Goal: Information Seeking & Learning: Learn about a topic

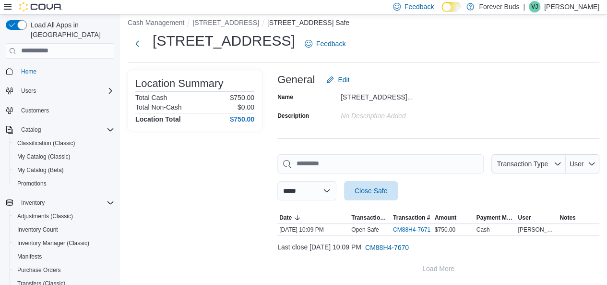
scroll to position [96, 0]
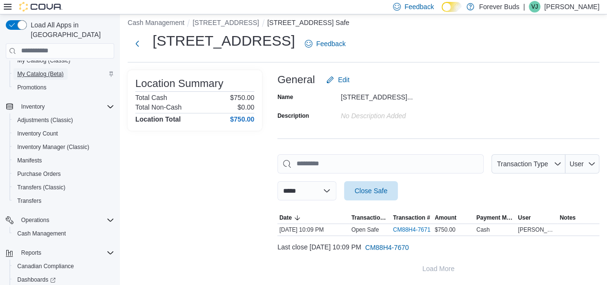
click at [38, 70] on span "My Catalog (Beta)" at bounding box center [40, 74] width 47 height 8
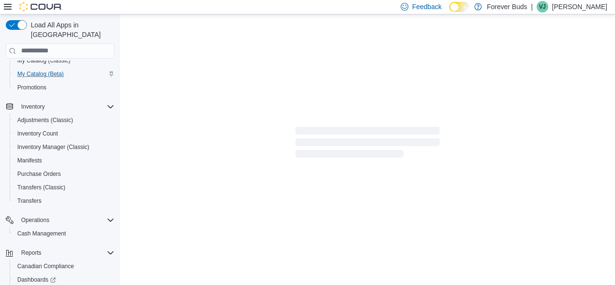
select select "**********"
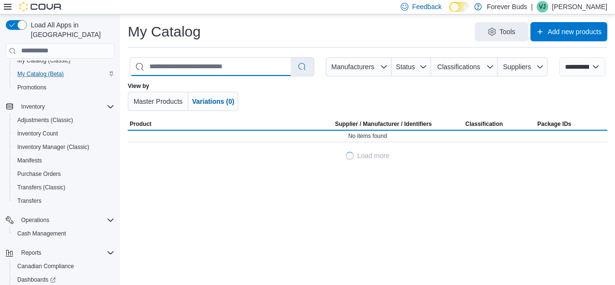
click at [216, 69] on input "search" at bounding box center [210, 67] width 160 height 18
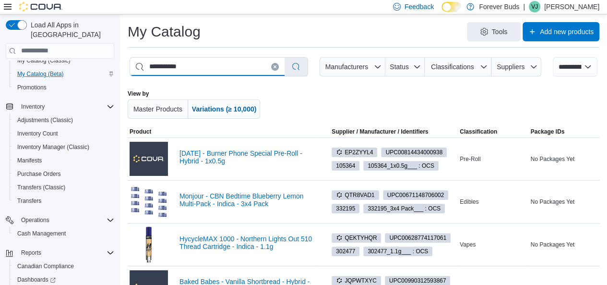
type input "**********"
select select "*********"
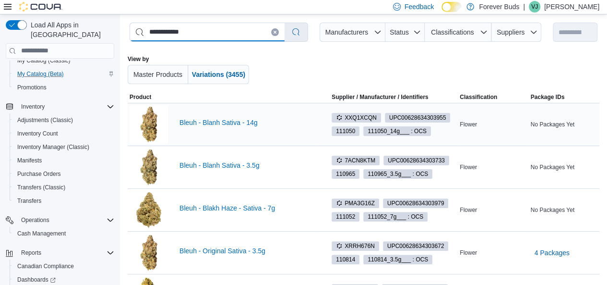
scroll to position [96, 0]
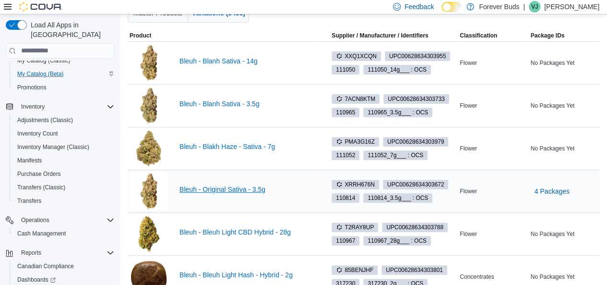
type input "**********"
click at [238, 189] on link "Bleuh - Original Sativa - 3.5g" at bounding box center [247, 189] width 135 height 8
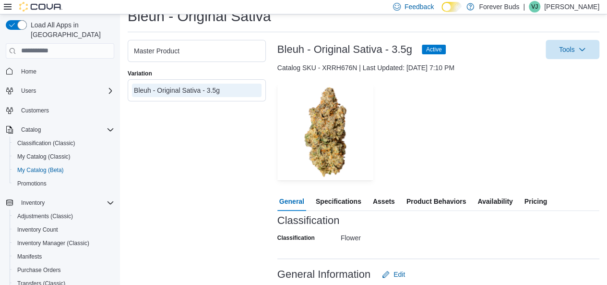
scroll to position [96, 0]
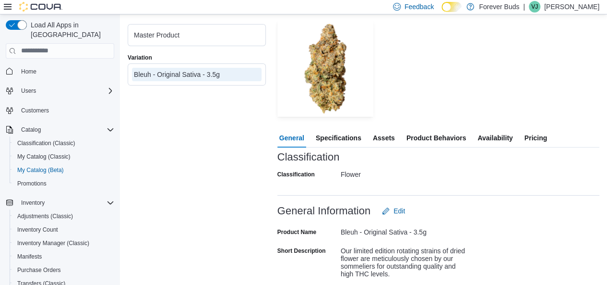
click at [355, 137] on span "Specifications" at bounding box center [339, 137] width 46 height 19
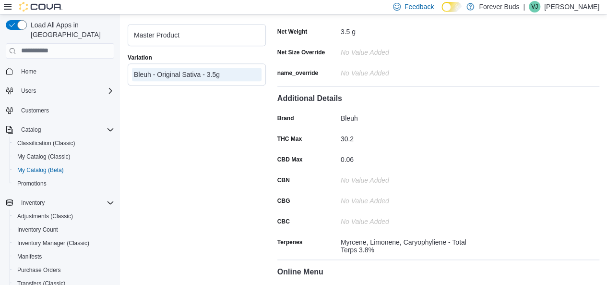
scroll to position [384, 0]
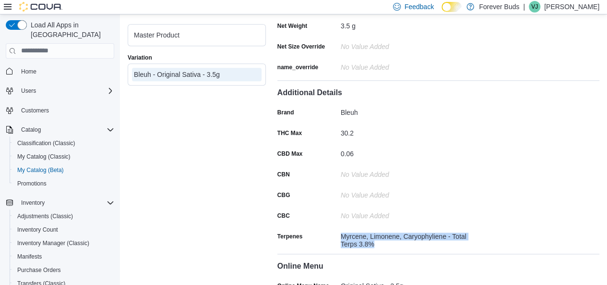
drag, startPoint x: 344, startPoint y: 226, endPoint x: 385, endPoint y: 238, distance: 42.5
click at [385, 238] on div "Myrcene, Limonene, Caryophyliene - Total Terps 3.8%" at bounding box center [405, 238] width 129 height 19
copy div "Myrcene, Limonene, Caryophyliene - Total Terps 3.8%"
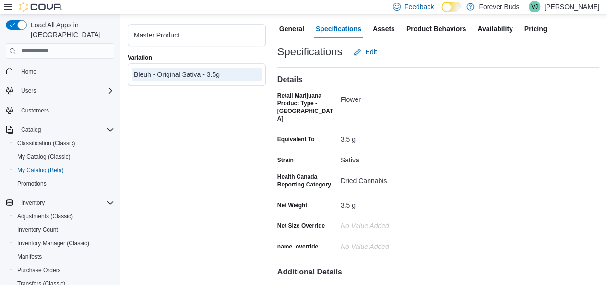
scroll to position [13, 0]
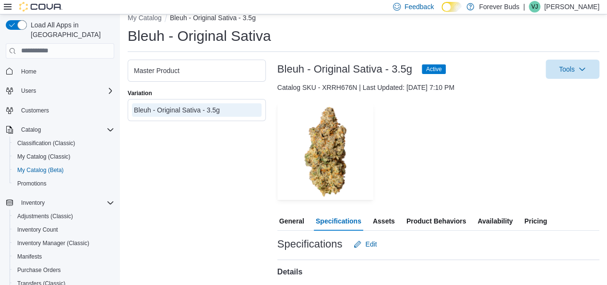
click at [497, 219] on span "Availability" at bounding box center [495, 220] width 35 height 19
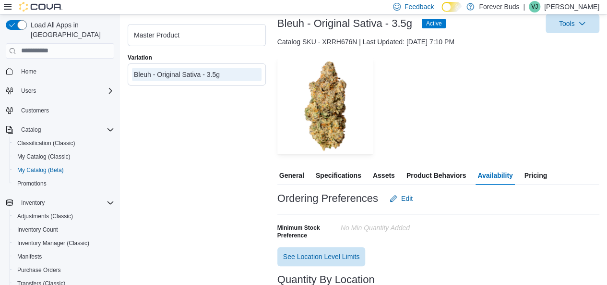
scroll to position [135, 0]
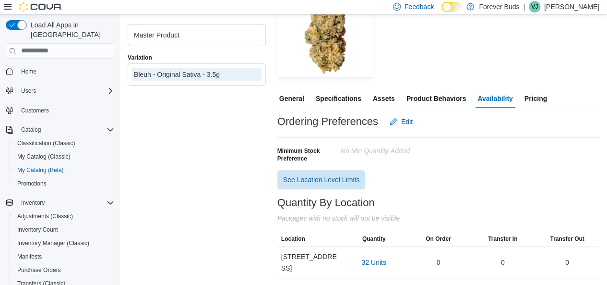
click at [538, 99] on span "Pricing" at bounding box center [536, 98] width 23 height 19
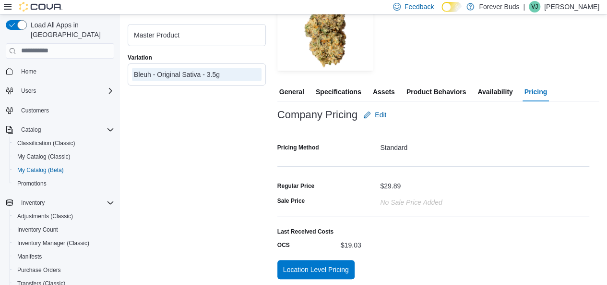
scroll to position [144, 0]
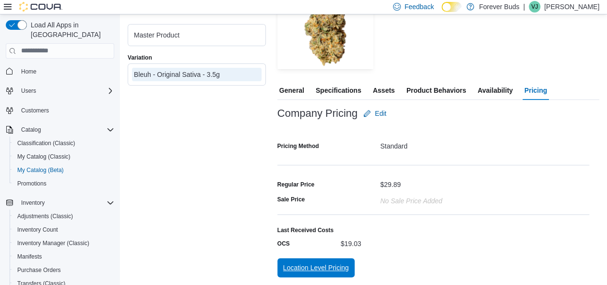
click at [315, 269] on span "Location Level Pricing" at bounding box center [316, 268] width 66 height 10
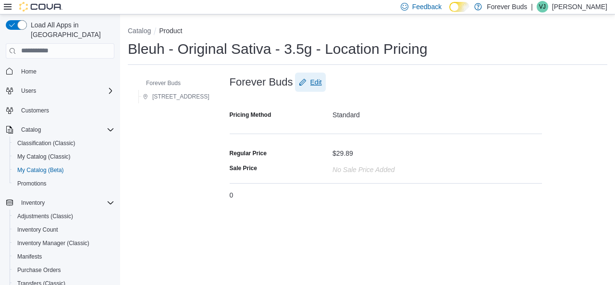
click at [322, 82] on span "Edit" at bounding box center [316, 82] width 12 height 10
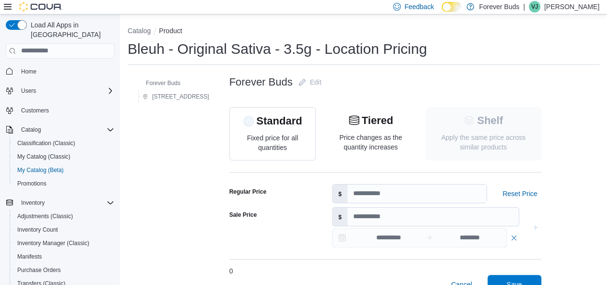
click at [500, 136] on p "Apply the same price across similar products" at bounding box center [484, 142] width 100 height 19
click at [389, 132] on p "Price changes as the quantity increases" at bounding box center [371, 141] width 72 height 19
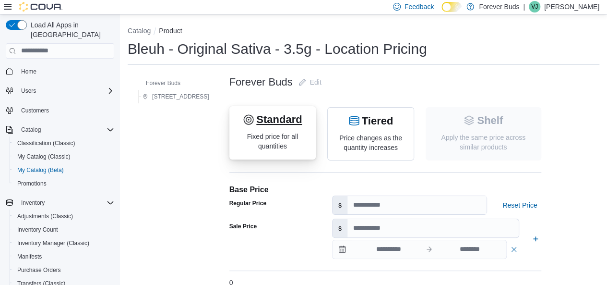
click at [309, 136] on p "Fixed price for all quantities" at bounding box center [273, 141] width 72 height 19
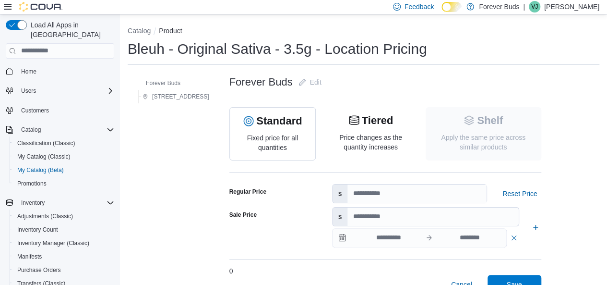
scroll to position [16, 0]
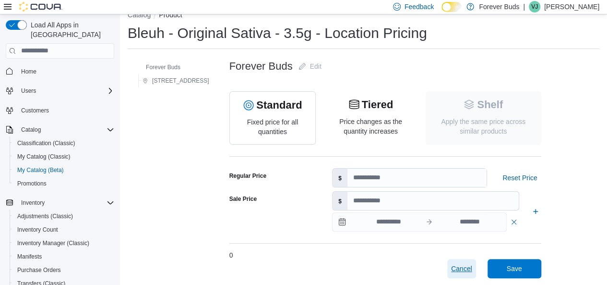
click at [472, 264] on span "Cancel" at bounding box center [461, 269] width 21 height 10
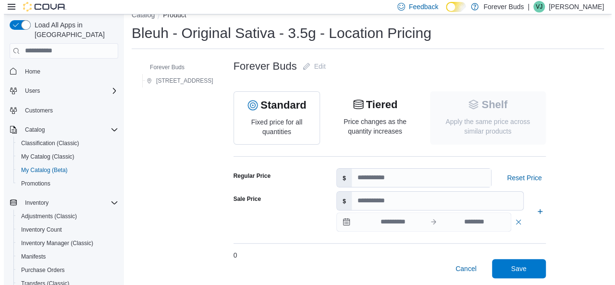
scroll to position [0, 0]
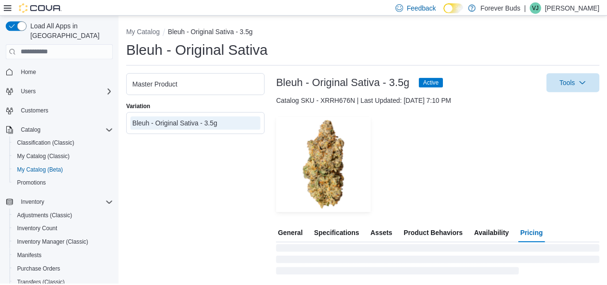
scroll to position [0, 0]
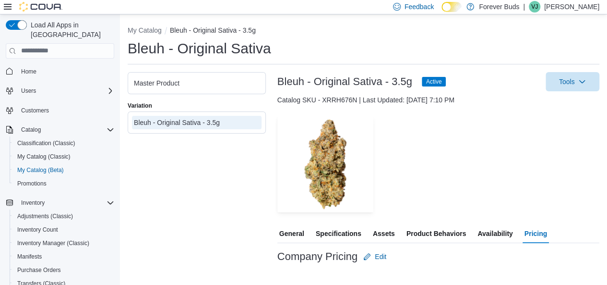
click at [340, 231] on span "Specifications" at bounding box center [339, 233] width 46 height 19
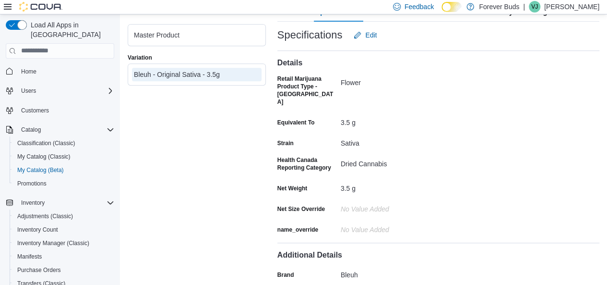
scroll to position [96, 0]
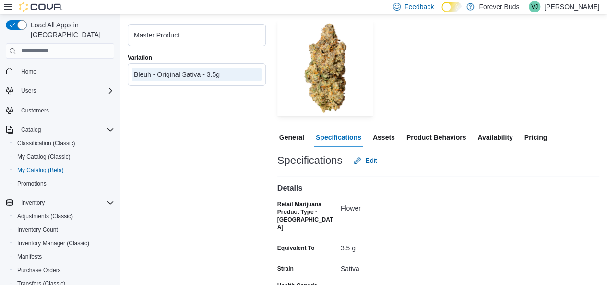
click at [536, 136] on span "Pricing" at bounding box center [536, 137] width 23 height 19
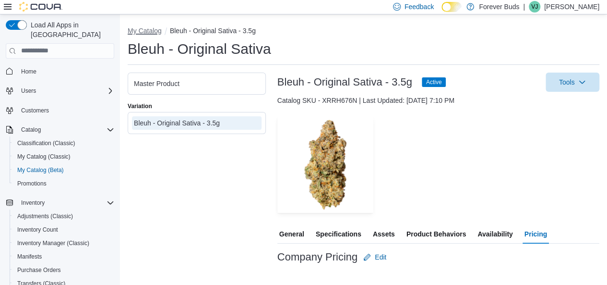
click at [145, 28] on button "My Catalog" at bounding box center [145, 31] width 34 height 8
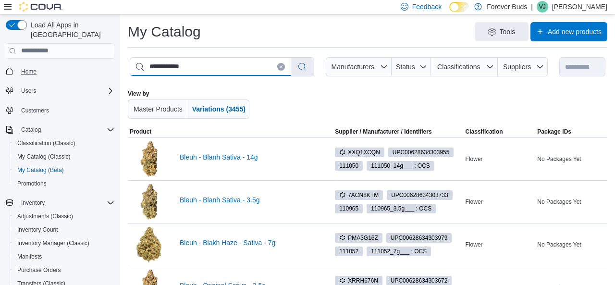
drag, startPoint x: 84, startPoint y: 67, endPoint x: 39, endPoint y: 58, distance: 45.9
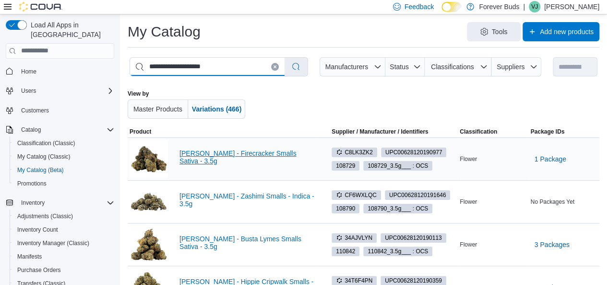
type input "**********"
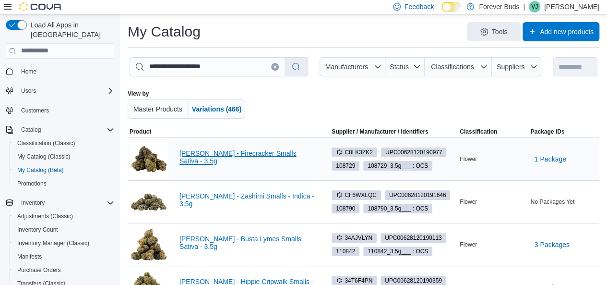
click at [280, 157] on link "[PERSON_NAME] - Firecracker Smalls Sativa - 3.5g" at bounding box center [247, 156] width 135 height 15
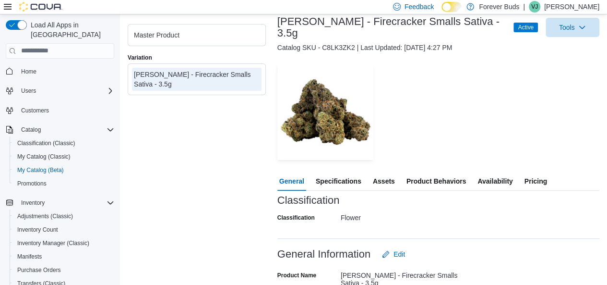
scroll to position [144, 0]
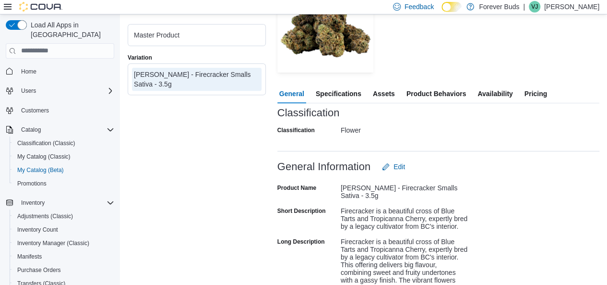
click at [492, 87] on span "Availability" at bounding box center [495, 93] width 35 height 19
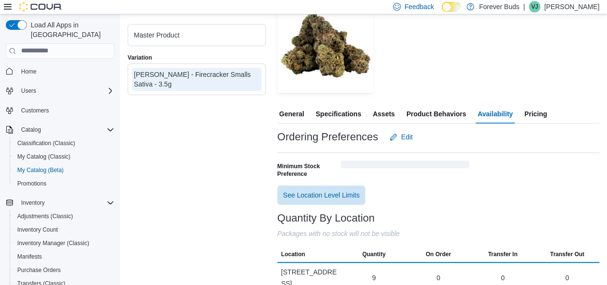
scroll to position [135, 0]
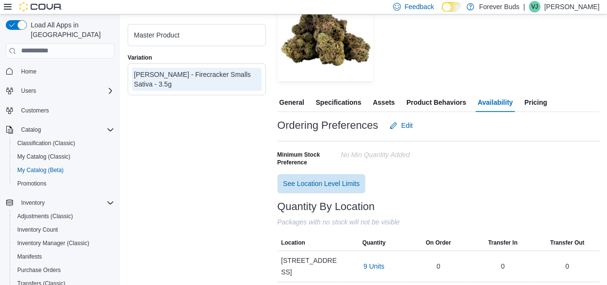
click at [542, 99] on span "Pricing" at bounding box center [536, 102] width 23 height 19
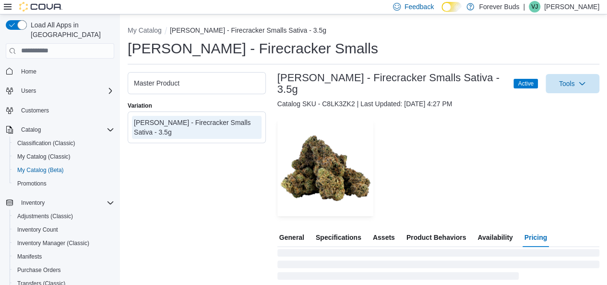
scroll to position [135, 0]
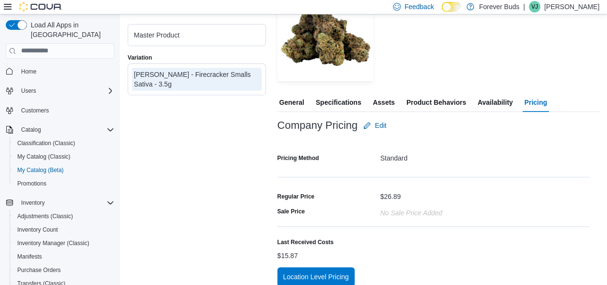
click at [338, 99] on span "Specifications" at bounding box center [339, 102] width 46 height 19
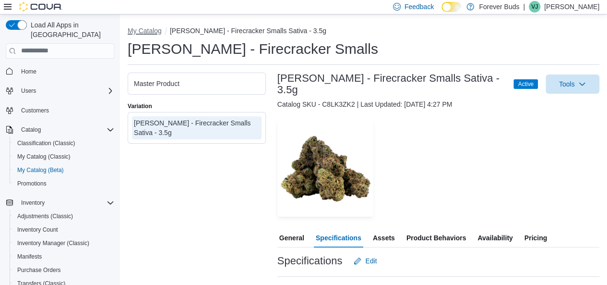
click at [143, 30] on button "My Catalog" at bounding box center [145, 31] width 34 height 8
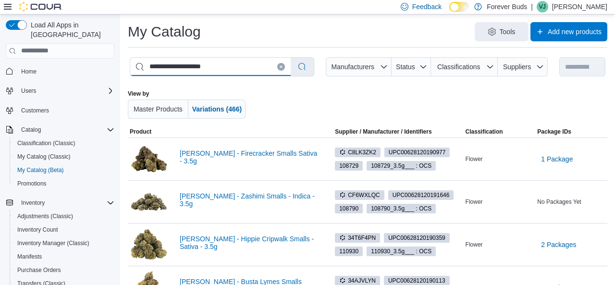
click at [226, 61] on input "**********" at bounding box center [210, 67] width 160 height 18
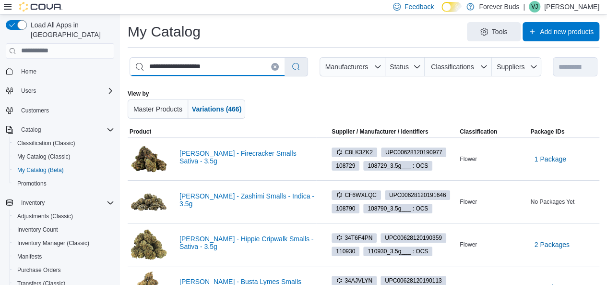
drag, startPoint x: 233, startPoint y: 66, endPoint x: 72, endPoint y: 49, distance: 162.7
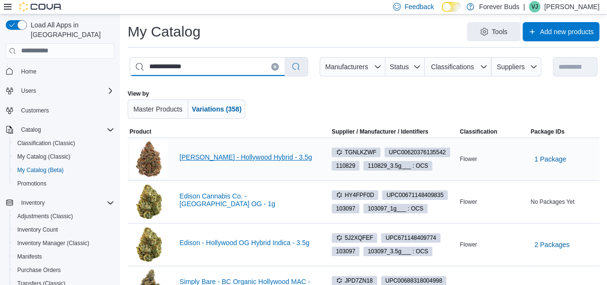
type input "**********"
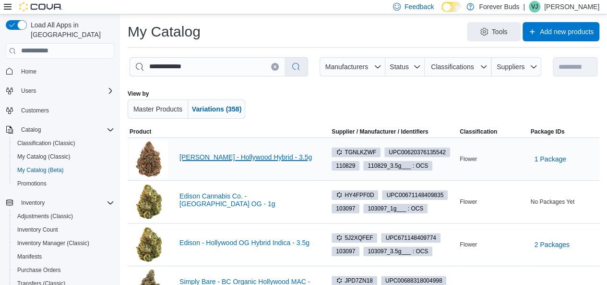
click at [261, 156] on link "Bud Lafleur - Hollywood Hybrid - 3.5g" at bounding box center [247, 157] width 135 height 8
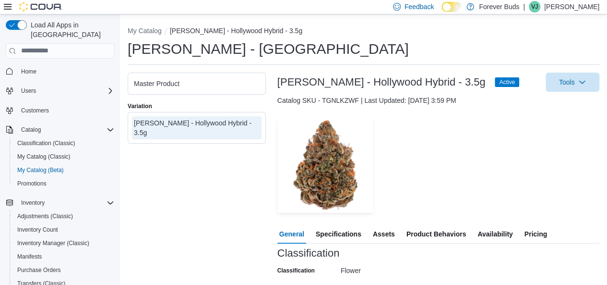
click at [341, 232] on span "Specifications" at bounding box center [339, 233] width 46 height 19
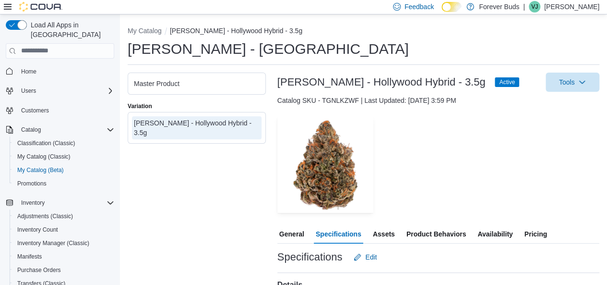
click at [537, 231] on span "Pricing" at bounding box center [536, 233] width 23 height 19
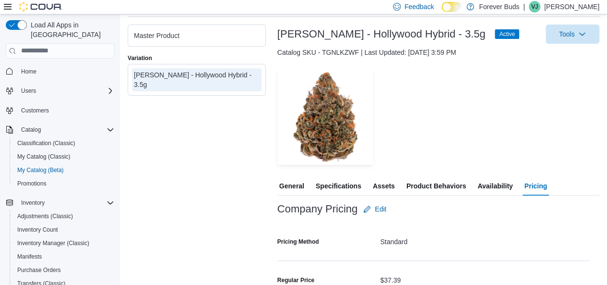
scroll to position [140, 0]
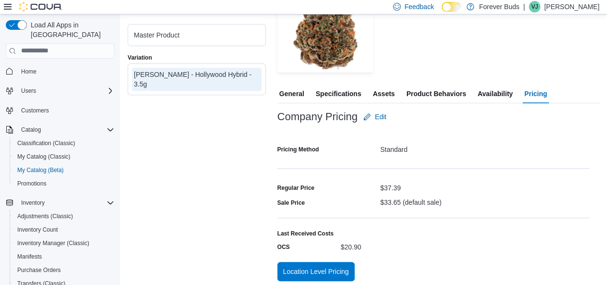
click at [499, 95] on span "Availability" at bounding box center [495, 93] width 35 height 19
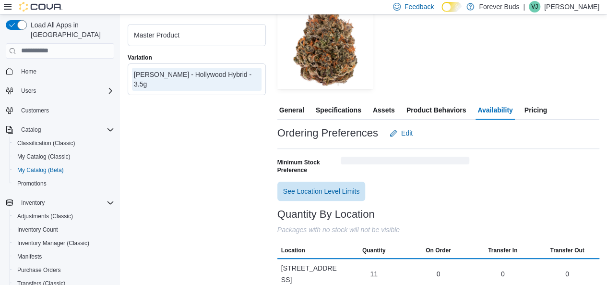
scroll to position [135, 0]
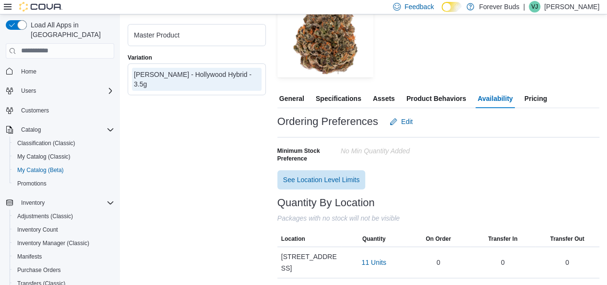
click at [537, 97] on span "Pricing" at bounding box center [536, 98] width 23 height 19
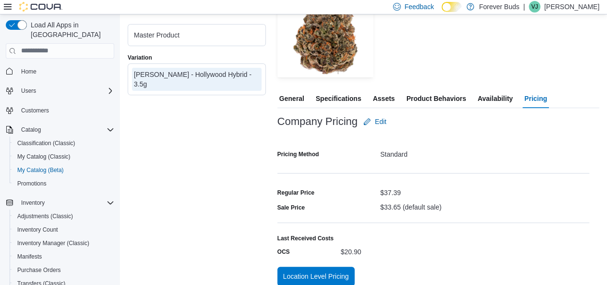
scroll to position [144, 0]
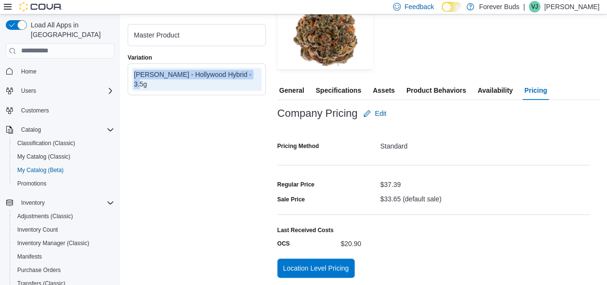
drag, startPoint x: 247, startPoint y: 74, endPoint x: 133, endPoint y: 76, distance: 113.8
click at [132, 75] on div "Bud Lafleur - Hollywood Hybrid - 3.5g" at bounding box center [197, 79] width 130 height 23
copy div "Bud Lafleur - Hollywood Hybrid - 3.5g"
click at [109, 199] on icon "Complex example" at bounding box center [111, 203] width 8 height 8
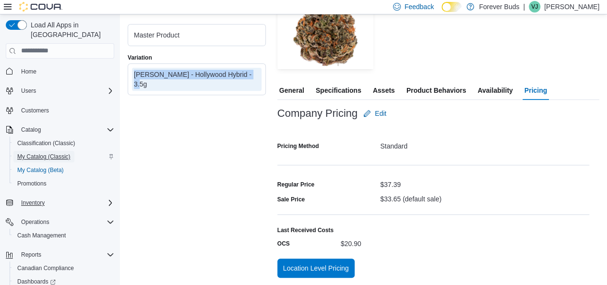
click at [47, 153] on span "My Catalog (Classic)" at bounding box center [43, 157] width 53 height 8
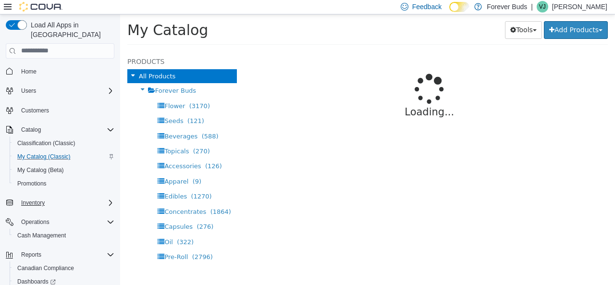
select select "**********"
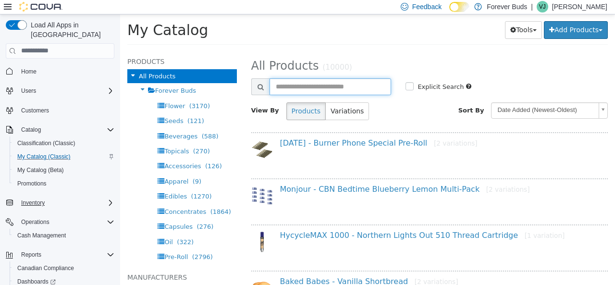
click at [307, 84] on input "text" at bounding box center [330, 86] width 122 height 17
type input "**********"
select select "**********"
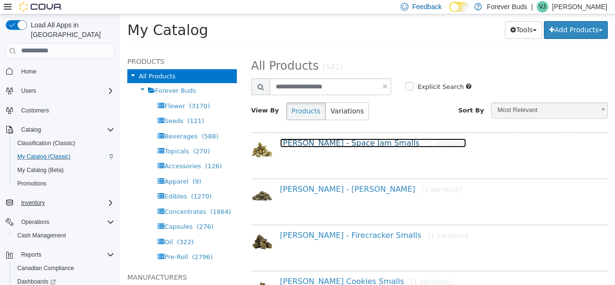
click at [315, 144] on link "BC Smalls - Space Jam Smalls [1 variation]" at bounding box center [373, 142] width 186 height 9
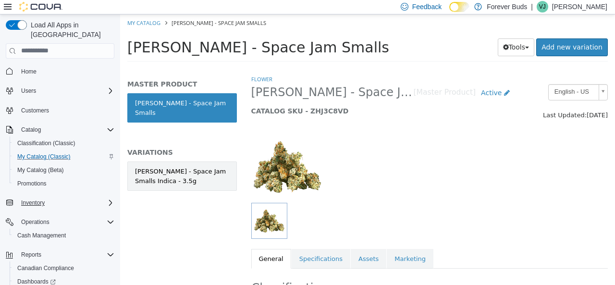
click at [193, 166] on div "[PERSON_NAME] - Space Jam Smalls Indica - 3.5g" at bounding box center [182, 175] width 94 height 19
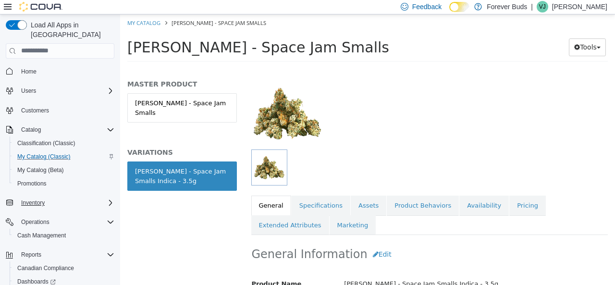
scroll to position [145, 0]
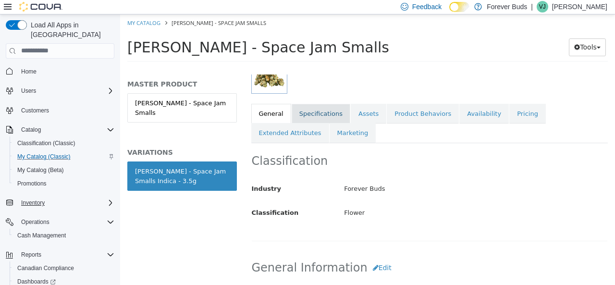
click at [320, 109] on link "Specifications" at bounding box center [320, 113] width 59 height 20
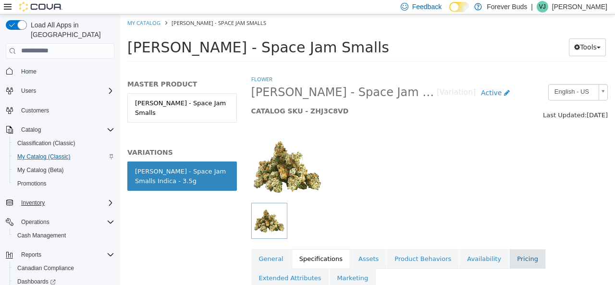
click at [509, 258] on link "Pricing" at bounding box center [527, 258] width 36 height 20
click at [139, 21] on link "My Catalog" at bounding box center [143, 22] width 33 height 7
select select "**********"
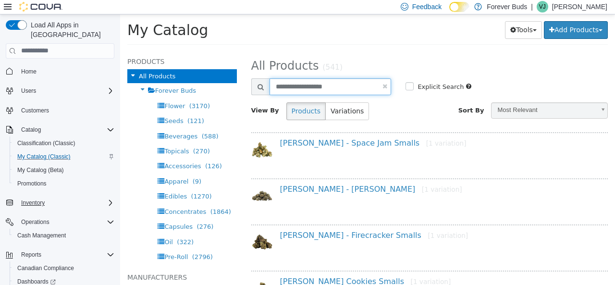
click at [349, 84] on input "**********" at bounding box center [330, 86] width 122 height 17
type input "**********"
select select "**********"
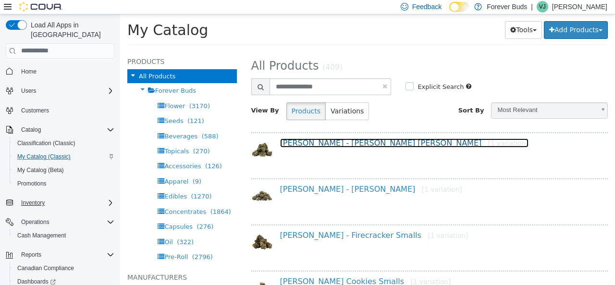
click at [353, 144] on link "BC Smalls - Tangy Fritter Smalls [1 variation]" at bounding box center [404, 142] width 248 height 9
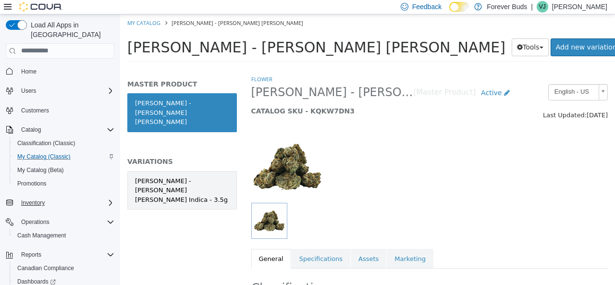
click at [176, 176] on div "[PERSON_NAME] - [PERSON_NAME] [PERSON_NAME] Indica - 3.5g" at bounding box center [182, 190] width 94 height 28
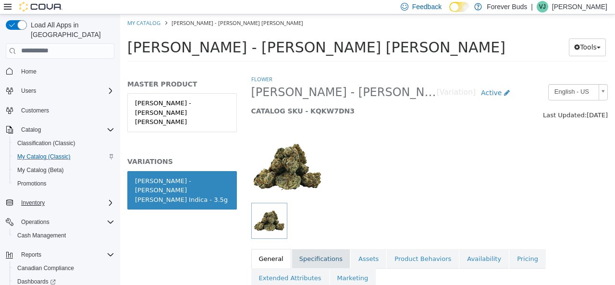
click at [326, 254] on link "Specifications" at bounding box center [320, 258] width 59 height 20
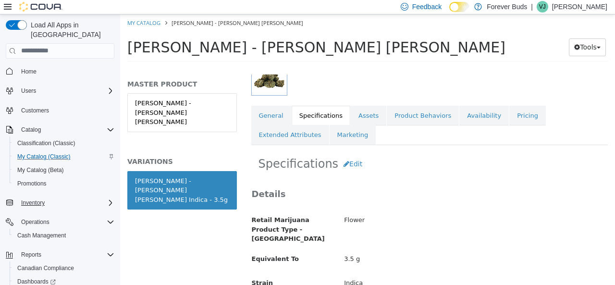
scroll to position [48, 0]
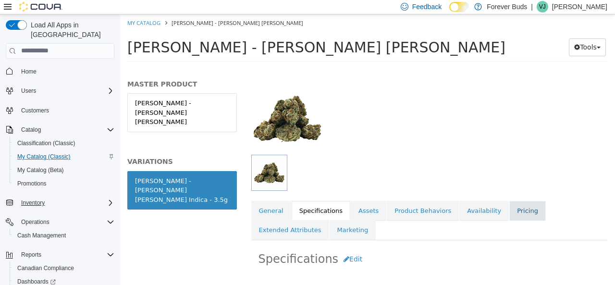
click at [509, 211] on link "Pricing" at bounding box center [527, 210] width 36 height 20
